Goal: Task Accomplishment & Management: Manage account settings

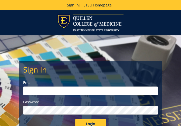
click at [35, 91] on input "email" at bounding box center [90, 90] width 135 height 9
type input "[EMAIL_ADDRESS][DOMAIN_NAME]"
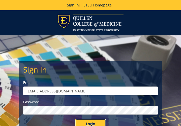
click at [93, 123] on input "Login" at bounding box center [90, 123] width 31 height 10
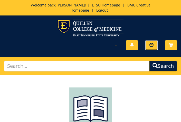
click at [152, 43] on span at bounding box center [152, 45] width 4 height 4
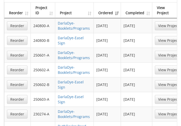
scroll to position [566, 0]
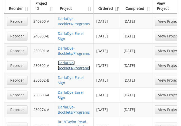
click at [67, 60] on link "DarlaDye-Booklets/Programs" at bounding box center [74, 65] width 32 height 10
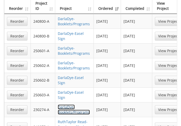
click at [65, 104] on link "DarlaDye-Booklets/Programs" at bounding box center [74, 109] width 32 height 10
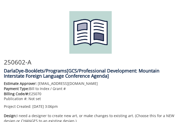
scroll to position [77, 0]
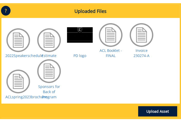
scroll to position [489, 0]
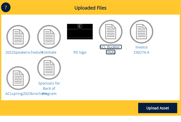
click at [112, 46] on link "ACL Booklet - FINAL" at bounding box center [111, 50] width 22 height 10
